Goal: Task Accomplishment & Management: Use online tool/utility

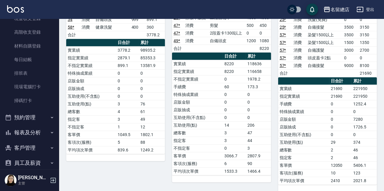
scroll to position [859, 0]
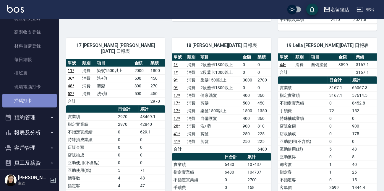
click at [45, 96] on link "掃碼打卡" at bounding box center [29, 101] width 54 height 14
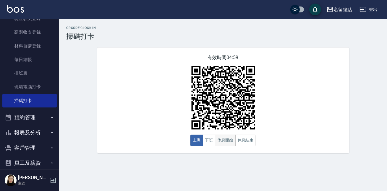
click at [229, 142] on button "休息開始" at bounding box center [225, 141] width 21 height 12
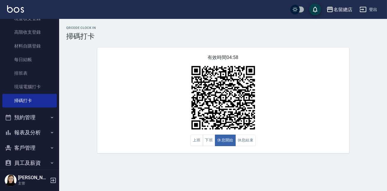
scroll to position [151, 0]
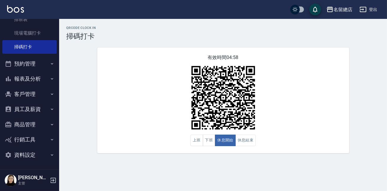
click at [34, 77] on button "報表及分析" at bounding box center [29, 78] width 54 height 15
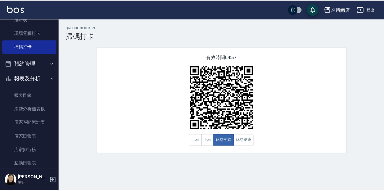
scroll to position [231, 0]
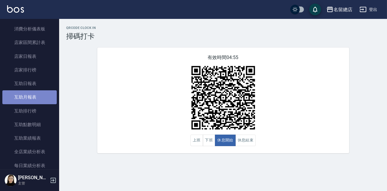
click at [36, 90] on link "互助月報表" at bounding box center [29, 97] width 54 height 14
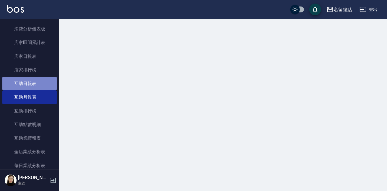
click at [35, 84] on link "互助日報表" at bounding box center [29, 84] width 54 height 14
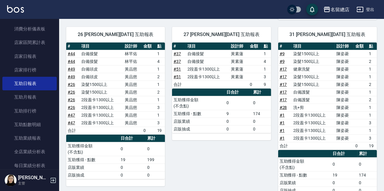
scroll to position [188, 0]
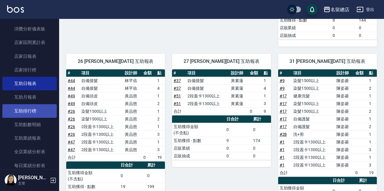
click at [36, 112] on link "互助排行榜" at bounding box center [29, 111] width 54 height 14
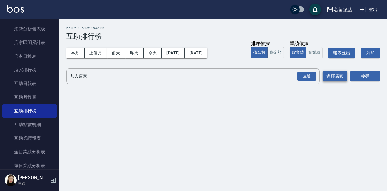
click at [334, 78] on button "選擇店家" at bounding box center [334, 76] width 25 height 11
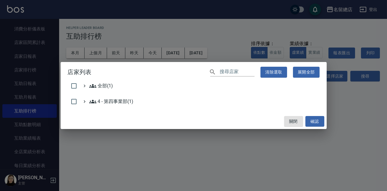
click at [178, 141] on div "店家列表 ​ 清除選取 展開全部 全部(1) 4 - 第四事業部(1) 關閉 確認" at bounding box center [193, 95] width 387 height 191
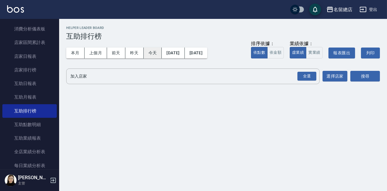
click at [144, 51] on button "今天" at bounding box center [153, 53] width 18 height 11
click at [275, 79] on input "加入店家" at bounding box center [188, 76] width 239 height 10
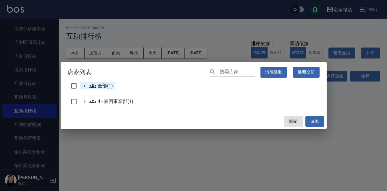
click at [85, 86] on icon at bounding box center [84, 85] width 5 height 5
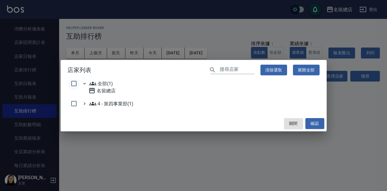
click at [75, 82] on input "checkbox" at bounding box center [74, 83] width 12 height 12
checkbox input "true"
click at [317, 124] on button "確認" at bounding box center [314, 123] width 19 height 11
checkbox input "false"
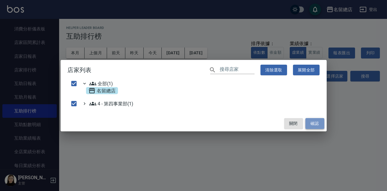
checkbox input "false"
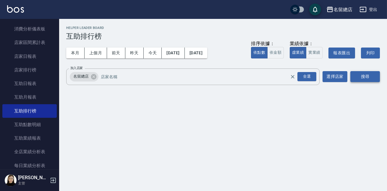
click at [366, 74] on button "搜尋" at bounding box center [365, 76] width 30 height 11
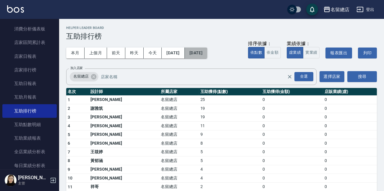
click at [207, 55] on button "[DATE]" at bounding box center [196, 53] width 22 height 11
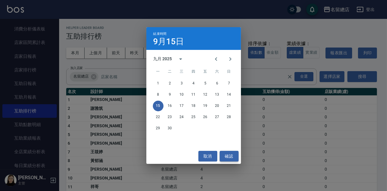
click at [230, 157] on button "確認" at bounding box center [228, 156] width 19 height 11
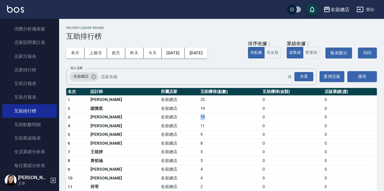
drag, startPoint x: 178, startPoint y: 117, endPoint x: 157, endPoint y: 120, distance: 21.5
click at [157, 120] on tr "3 [PERSON_NAME]留總店 19 0 0" at bounding box center [221, 117] width 310 height 9
click at [94, 76] on icon at bounding box center [93, 77] width 6 height 6
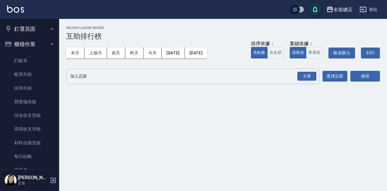
scroll to position [53, 0]
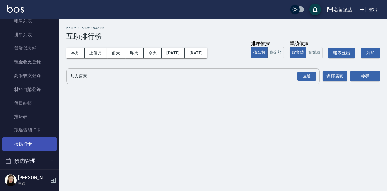
click at [37, 144] on link "掃碼打卡" at bounding box center [29, 144] width 54 height 14
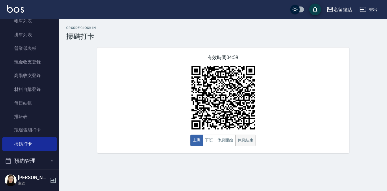
click at [248, 146] on button "休息結束" at bounding box center [245, 141] width 21 height 12
